Goal: Information Seeking & Learning: Learn about a topic

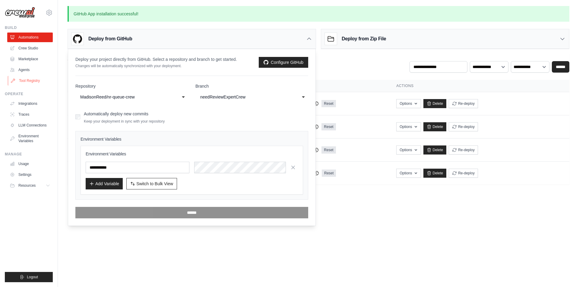
click at [27, 82] on link "Tool Registry" at bounding box center [31, 81] width 46 height 10
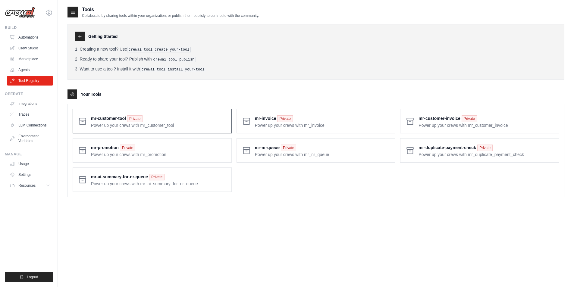
click at [202, 121] on span at bounding box center [159, 121] width 136 height 14
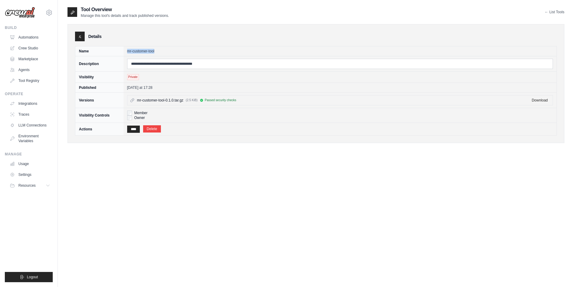
drag, startPoint x: 170, startPoint y: 51, endPoint x: 124, endPoint y: 53, distance: 45.9
click at [124, 53] on td "mr-customer-tool" at bounding box center [341, 51] width 434 height 10
copy td "mr-customer-tool"
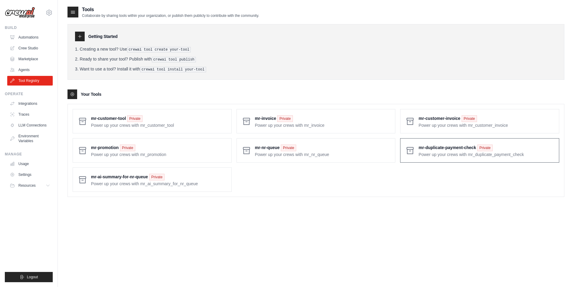
click at [450, 150] on span at bounding box center [487, 151] width 136 height 14
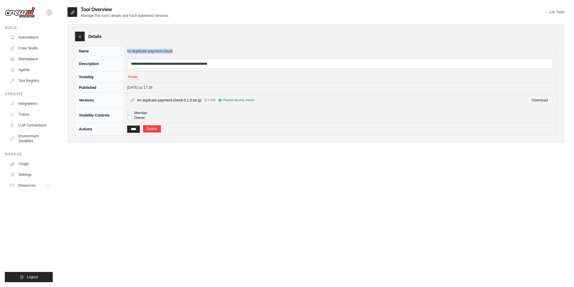
drag, startPoint x: 196, startPoint y: 52, endPoint x: 123, endPoint y: 50, distance: 73.0
click at [124, 50] on td "mr-duplicate-payment-check" at bounding box center [341, 51] width 434 height 10
copy td "mr-duplicate-payment-check"
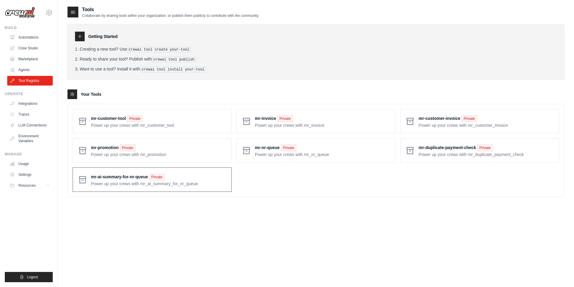
click at [93, 173] on span at bounding box center [159, 180] width 136 height 14
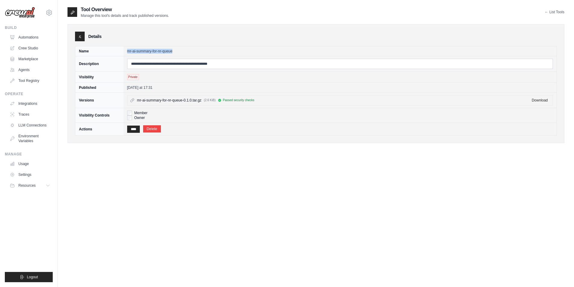
drag, startPoint x: 124, startPoint y: 49, endPoint x: 190, endPoint y: 54, distance: 66.2
click at [190, 54] on td "mr-ai-summary-for-nr-queue" at bounding box center [341, 51] width 434 height 10
copy td "mr-ai-summary-for-nr-queue"
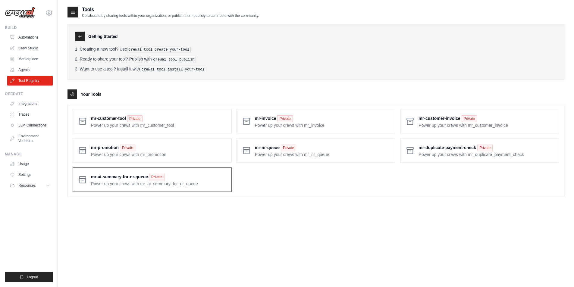
click at [197, 182] on span at bounding box center [159, 180] width 136 height 14
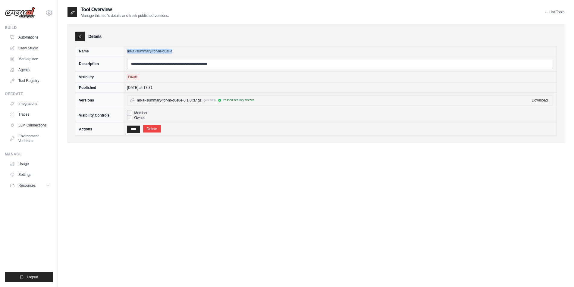
drag, startPoint x: 199, startPoint y: 49, endPoint x: 122, endPoint y: 48, distance: 77.2
click at [122, 48] on tr "Name mr-[PERSON_NAME]-summary-for-nr-queue" at bounding box center [316, 51] width 482 height 10
copy tr "mr-ai-summary-for-nr-queue"
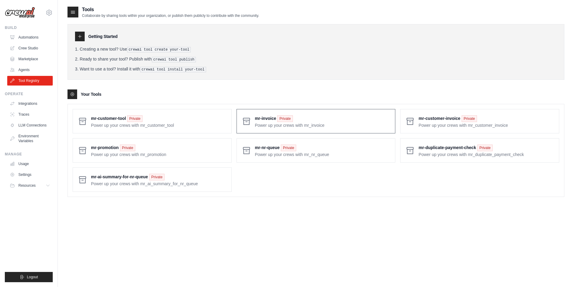
click at [268, 117] on span at bounding box center [323, 121] width 136 height 14
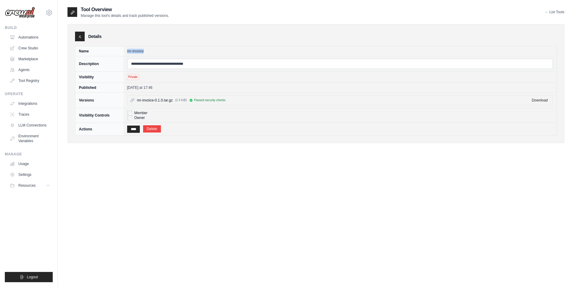
drag, startPoint x: 152, startPoint y: 49, endPoint x: 128, endPoint y: 51, distance: 24.2
click at [128, 51] on td "mr-invoice" at bounding box center [341, 51] width 434 height 10
copy td "mr-invoice"
